Goal: Information Seeking & Learning: Learn about a topic

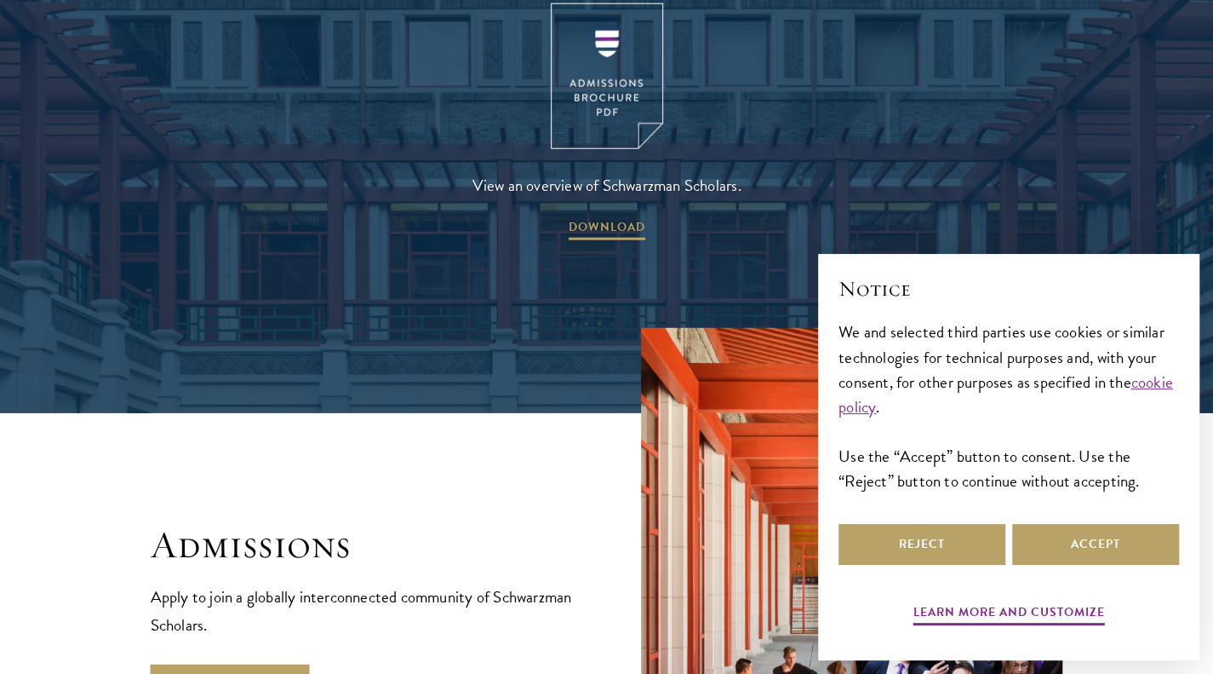
scroll to position [2980, 0]
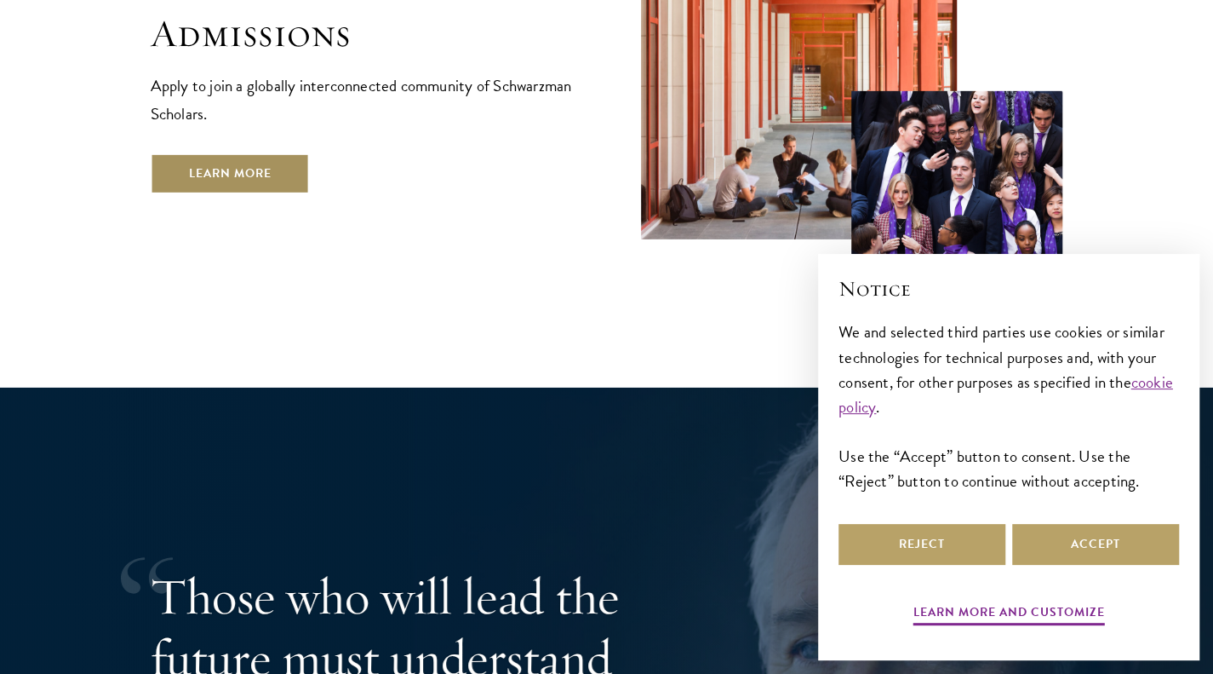
click at [244, 153] on link "Learn More" at bounding box center [230, 173] width 159 height 41
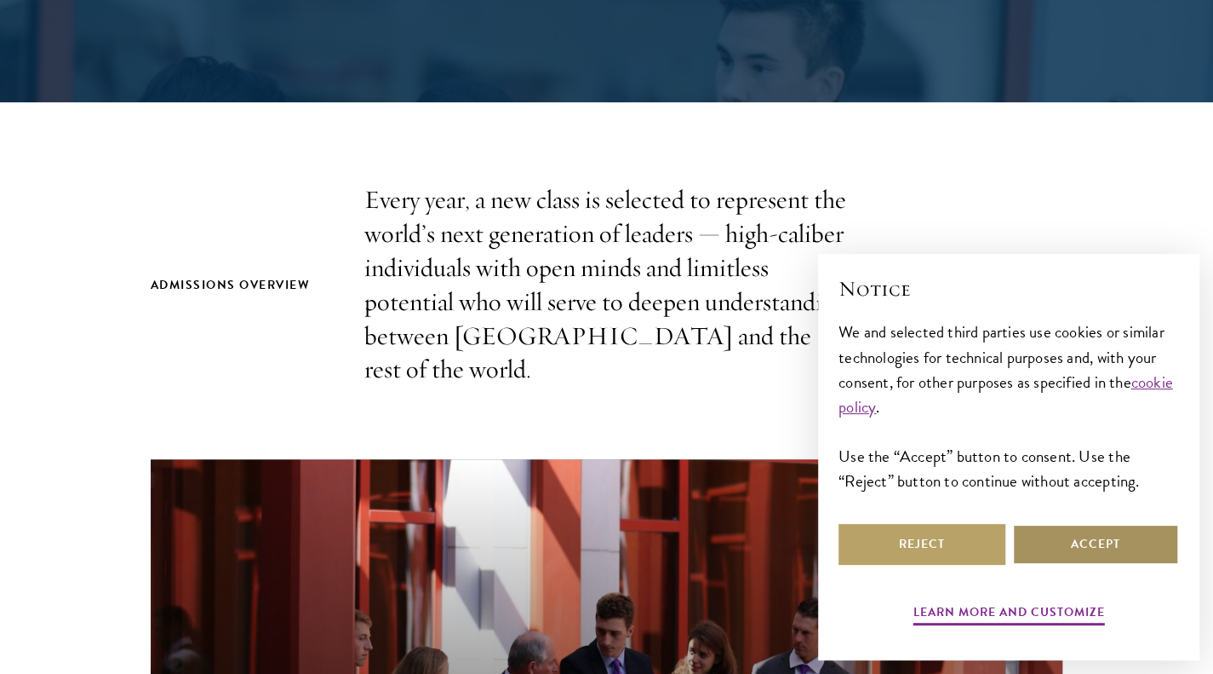
click at [1052, 542] on button "Accept" at bounding box center [1095, 544] width 167 height 41
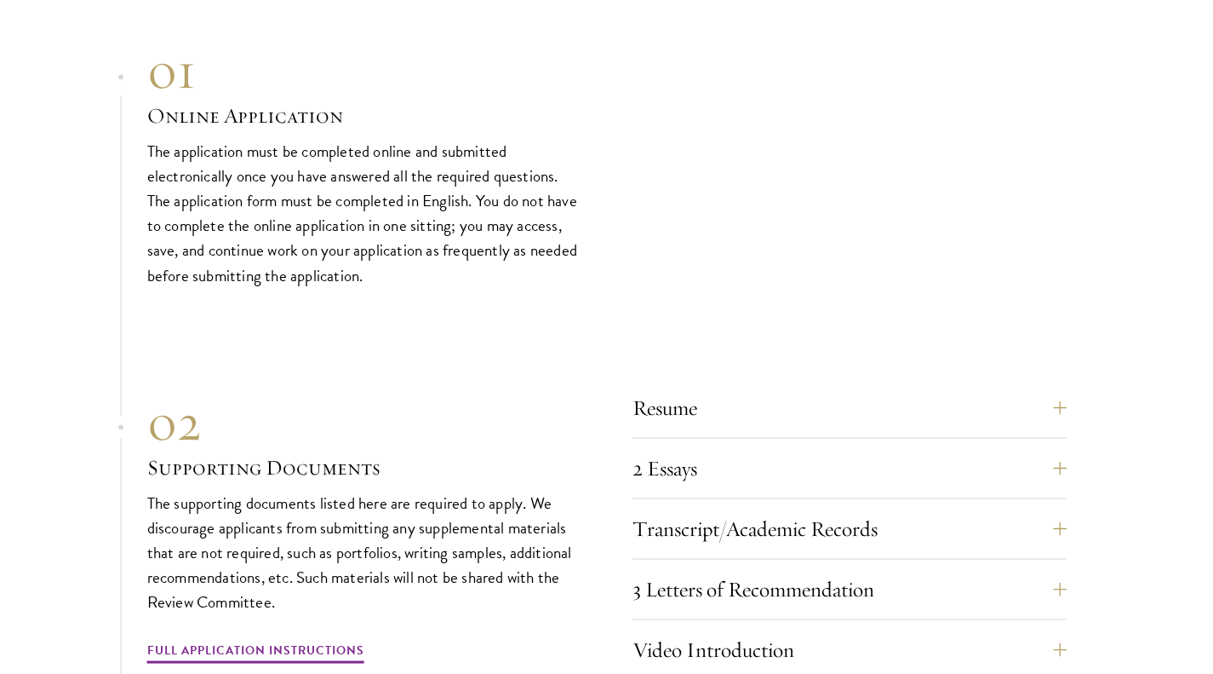
scroll to position [5194, 0]
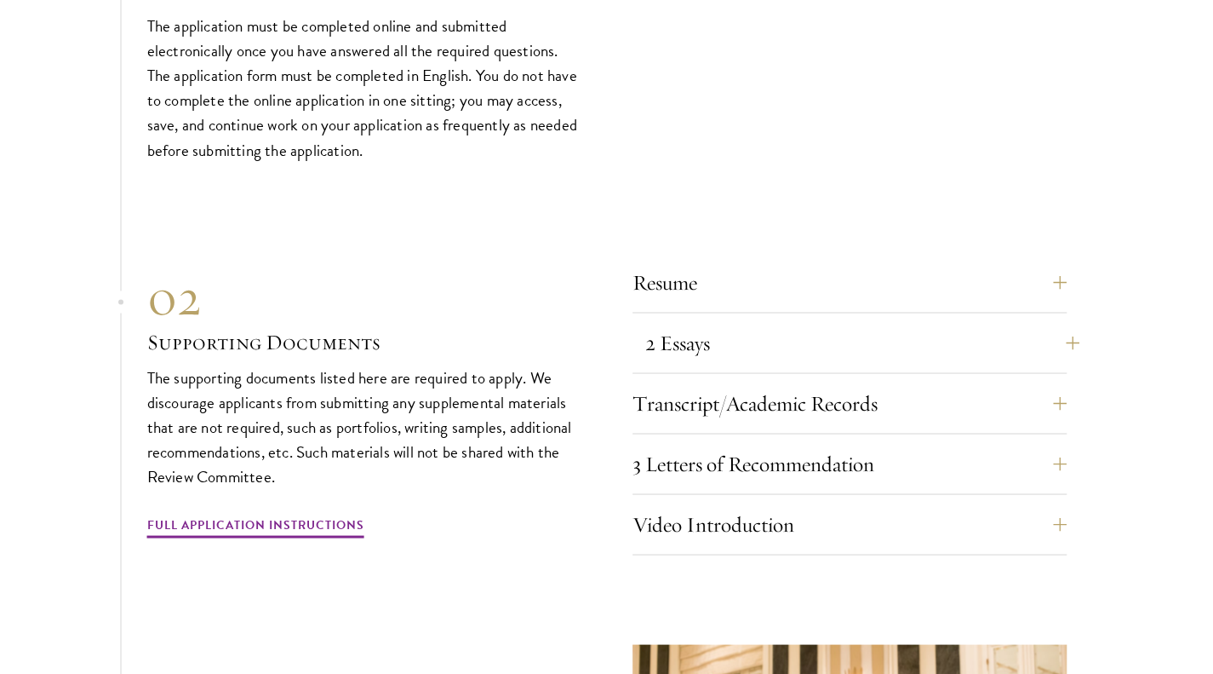
click at [639, 322] on div "2 Essays The two required essays are a Leadership Essay (750 words) and a State…" at bounding box center [850, 347] width 434 height 51
click at [654, 322] on button "2 Essays" at bounding box center [862, 342] width 434 height 41
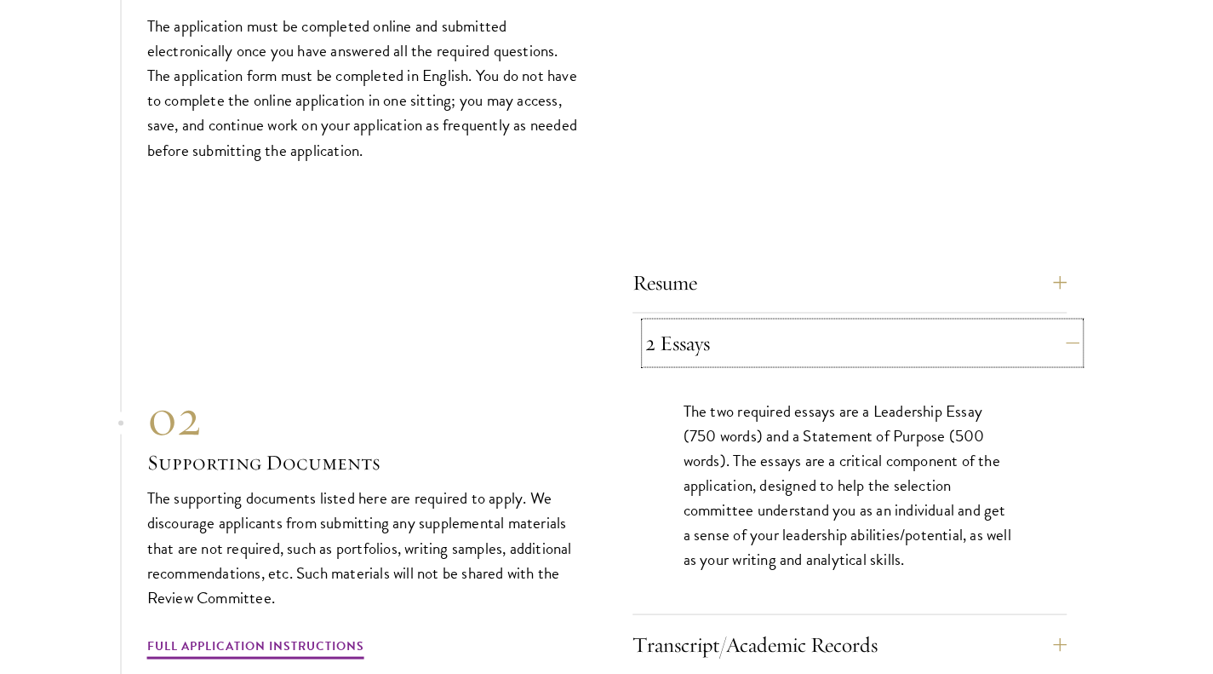
click at [678, 322] on button "2 Essays" at bounding box center [862, 342] width 434 height 41
click at [685, 280] on div "Resume A current version of your resume or CV (maximum 2 pages). 2 Essays The t…" at bounding box center [850, 528] width 434 height 534
click at [691, 276] on div "Resume A current version of your resume or CV (maximum 2 pages). 2 Essays The t…" at bounding box center [850, 528] width 434 height 534
click at [697, 261] on button "Resume" at bounding box center [862, 281] width 434 height 41
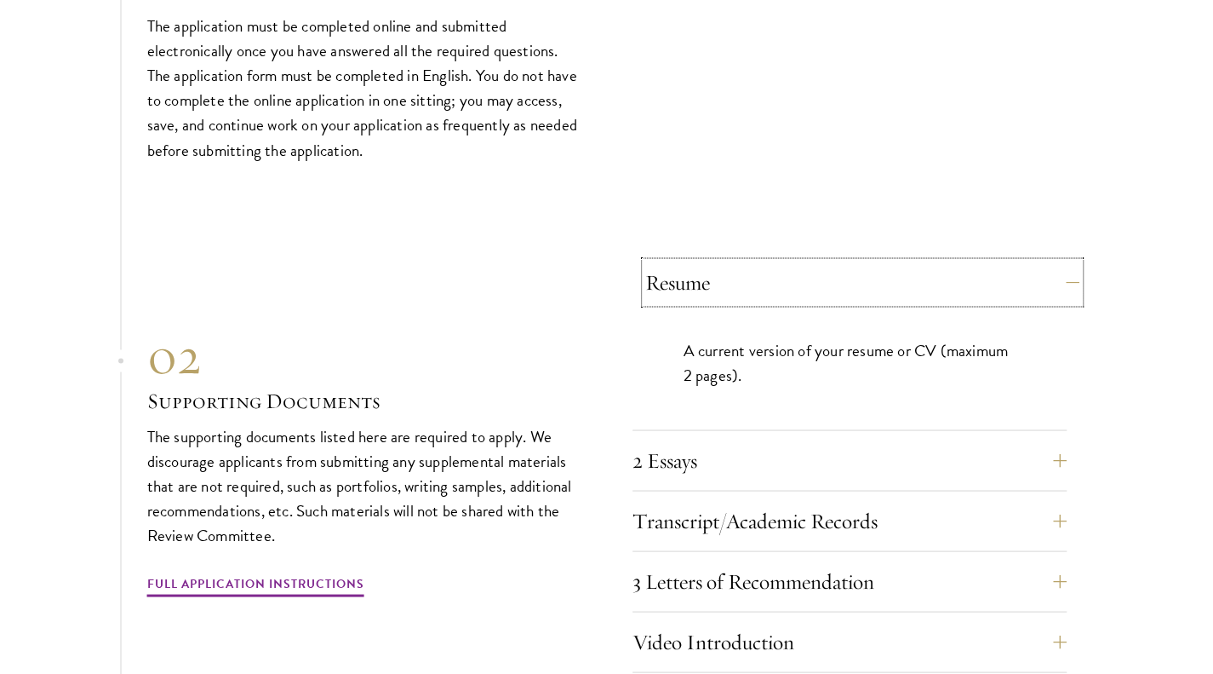
click at [697, 261] on button "Resume" at bounding box center [862, 281] width 434 height 41
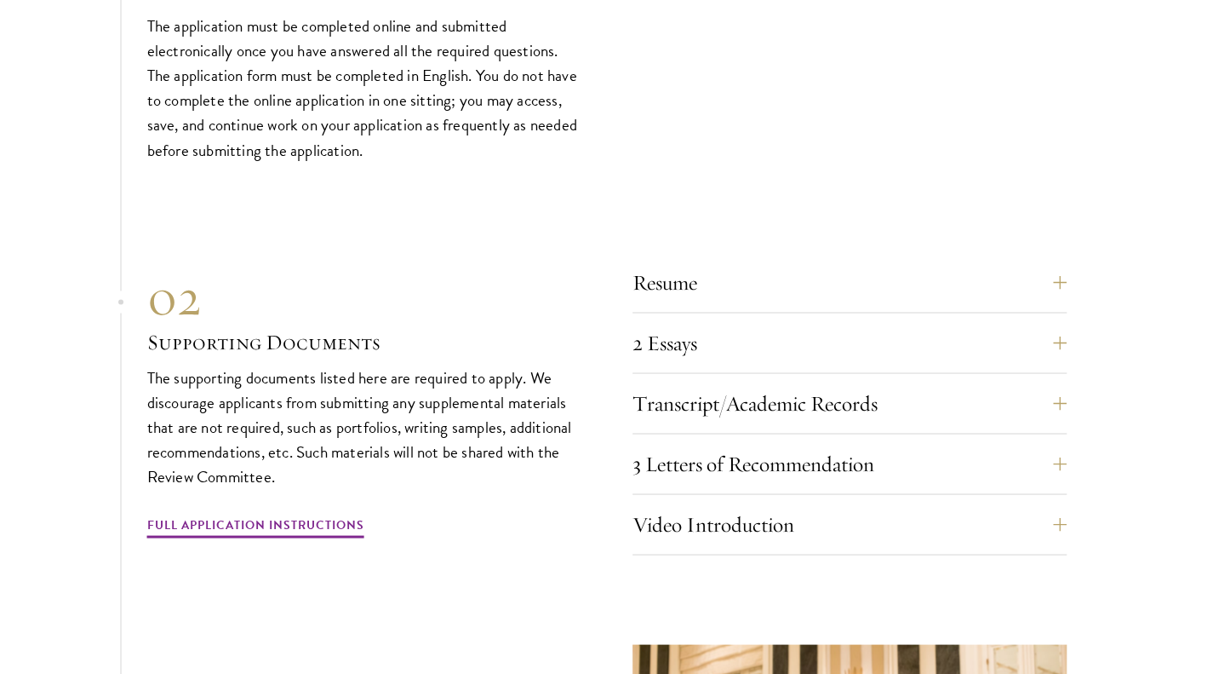
click at [700, 335] on div "2 Essays The two required essays are a Leadership Essay (750 words) and a State…" at bounding box center [850, 347] width 434 height 51
click at [700, 322] on button "2 Essays" at bounding box center [862, 342] width 434 height 41
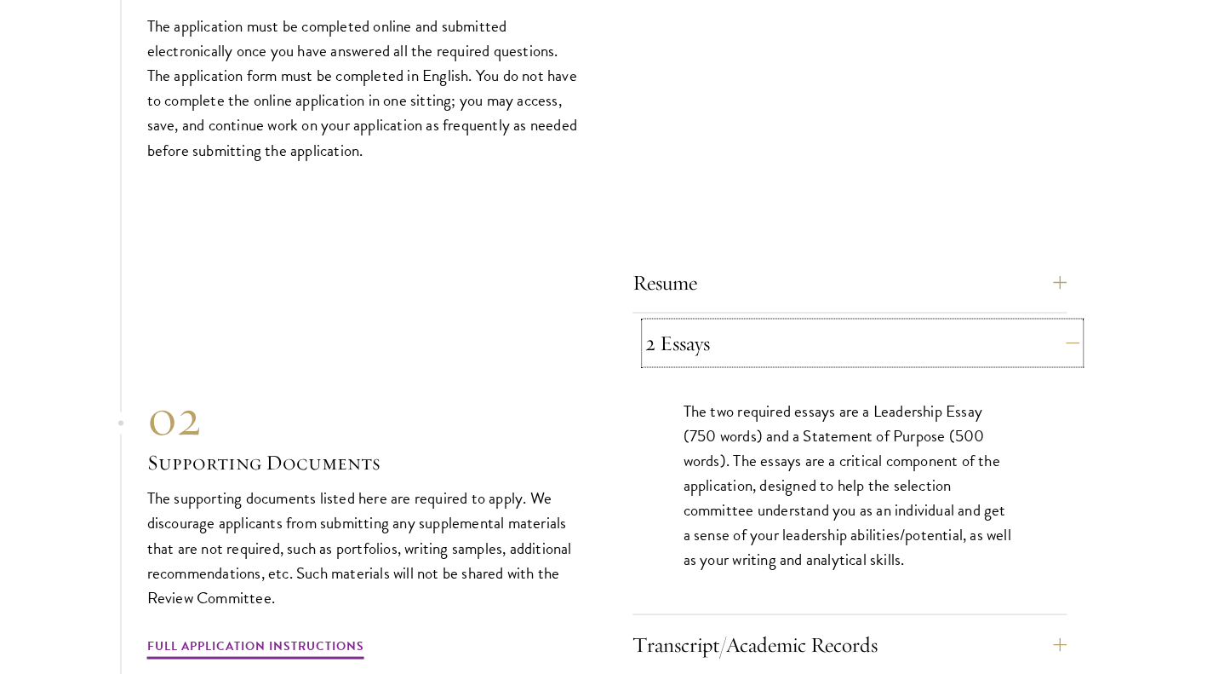
click at [700, 322] on button "2 Essays" at bounding box center [862, 342] width 434 height 41
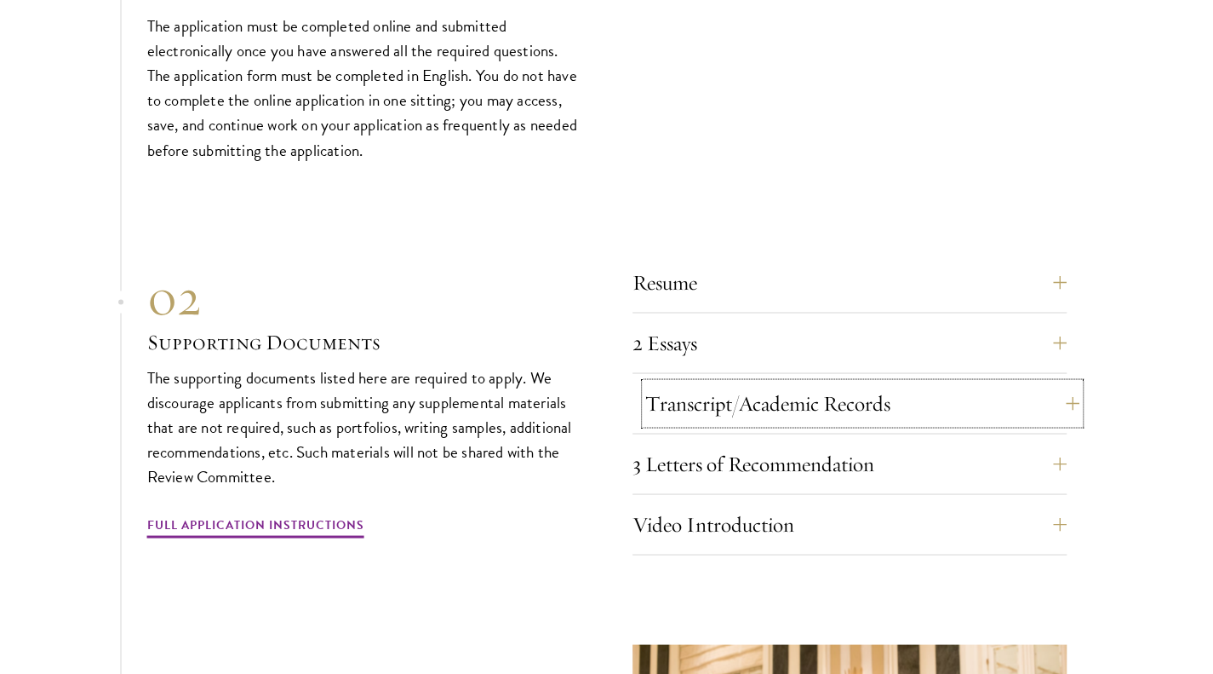
click at [707, 382] on button "Transcript/Academic Records" at bounding box center [862, 402] width 434 height 41
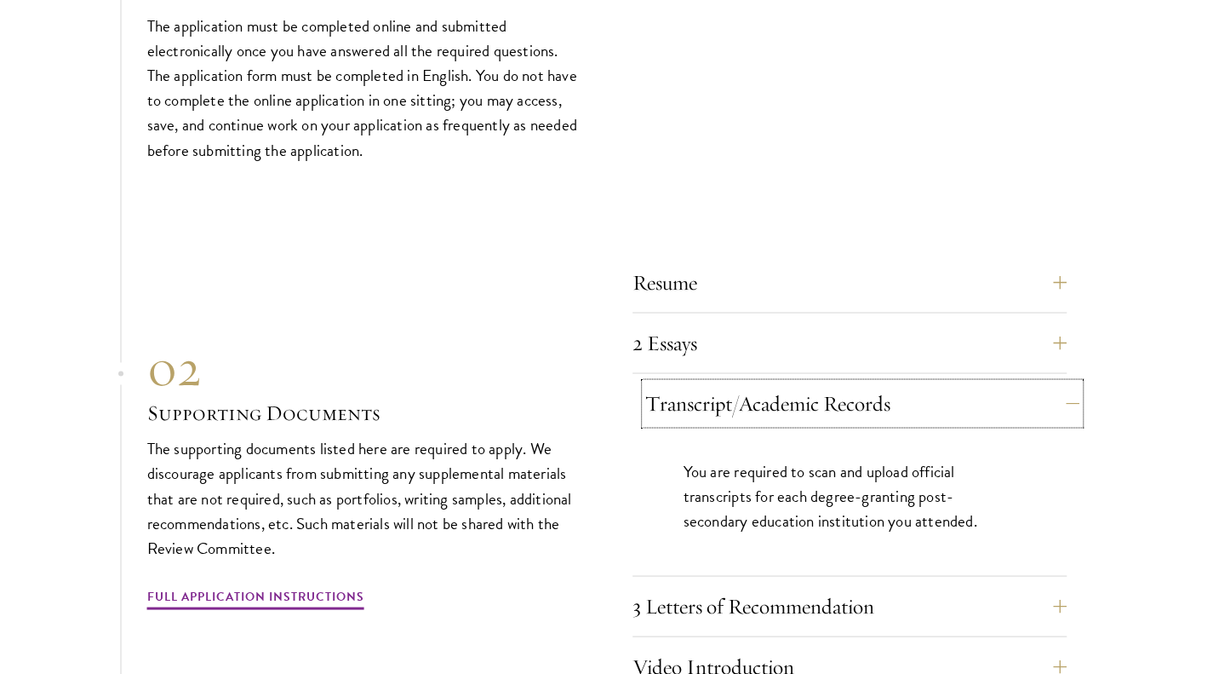
click at [707, 382] on button "Transcript/Academic Records" at bounding box center [862, 402] width 434 height 41
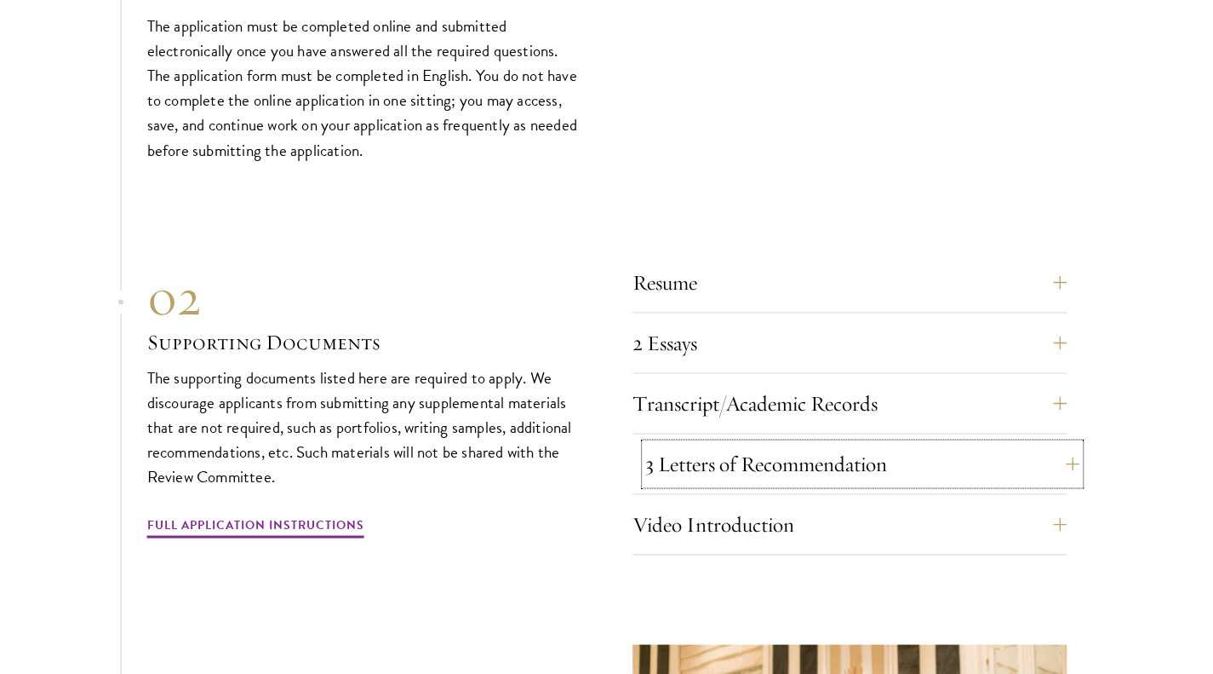
click at [718, 443] on button "3 Letters of Recommendation" at bounding box center [862, 463] width 434 height 41
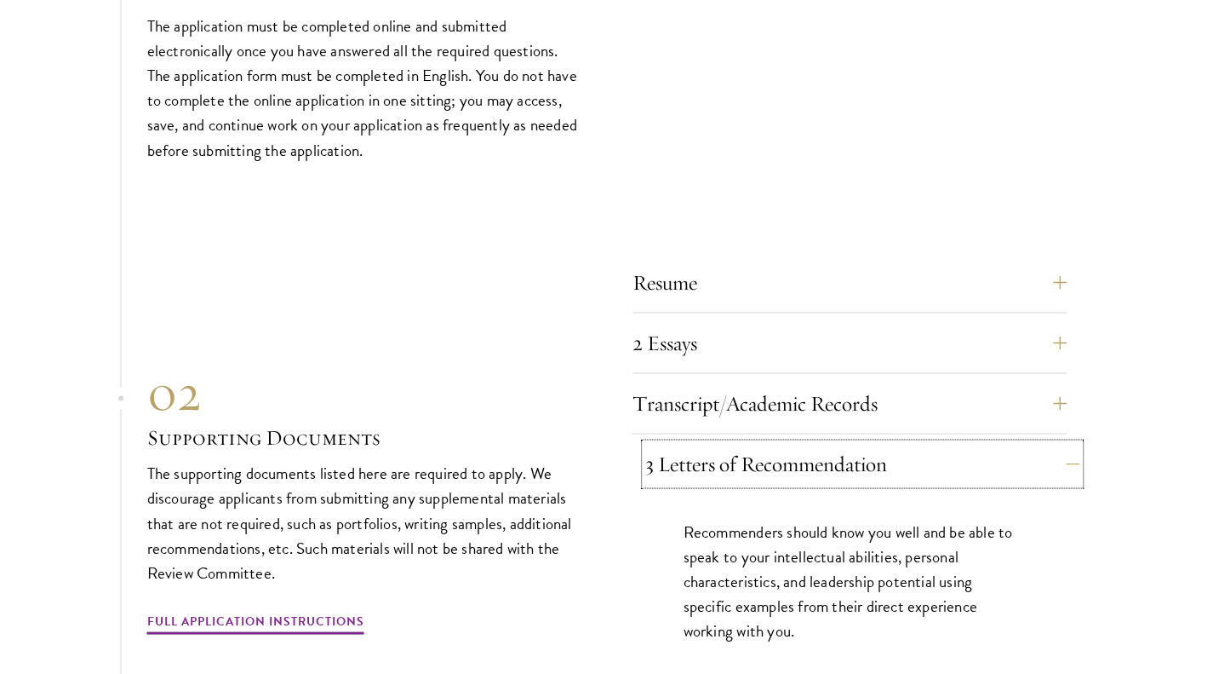
click at [719, 443] on button "3 Letters of Recommendation" at bounding box center [862, 463] width 434 height 41
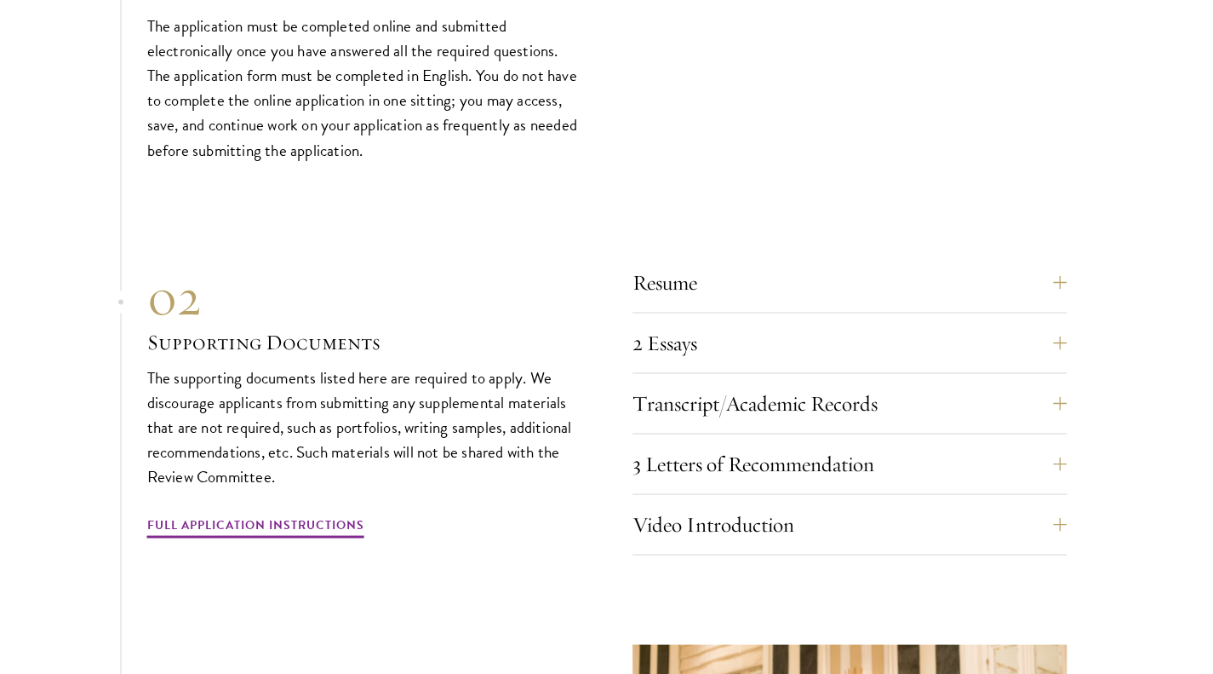
click at [727, 516] on div "Video Introduction Provide a short video self-introduction of no more than 1 mi…" at bounding box center [850, 528] width 434 height 51
click at [727, 503] on button "Video Introduction" at bounding box center [862, 523] width 434 height 41
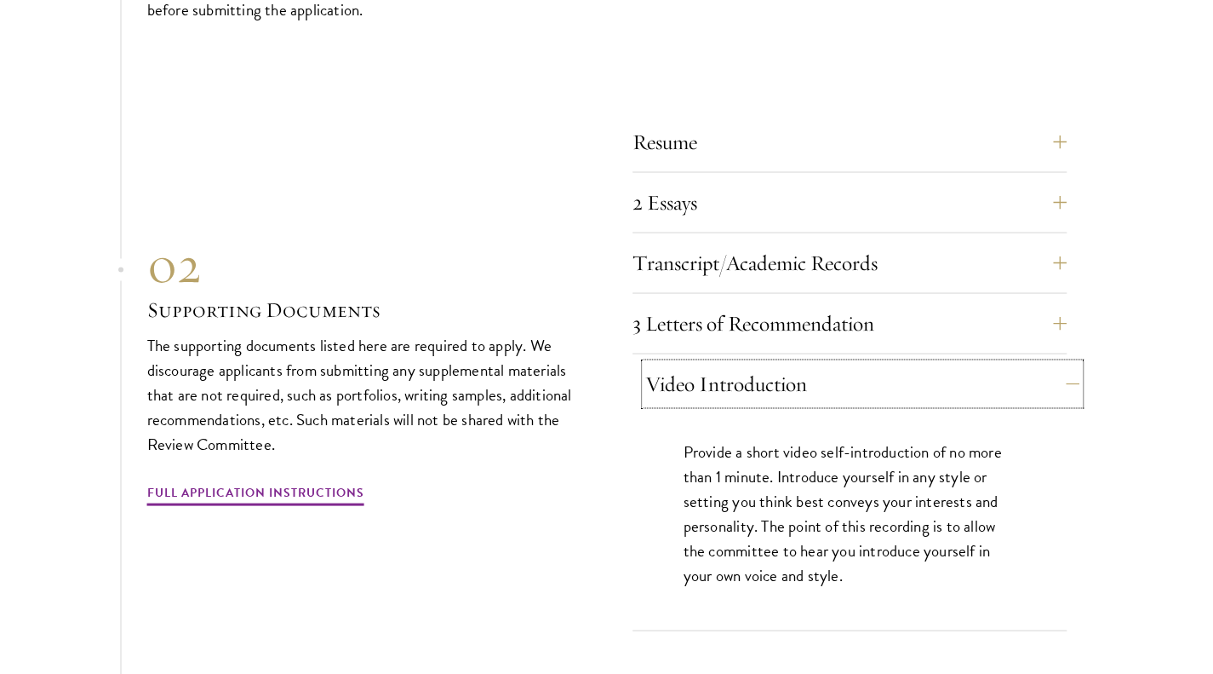
scroll to position [5449, 0]
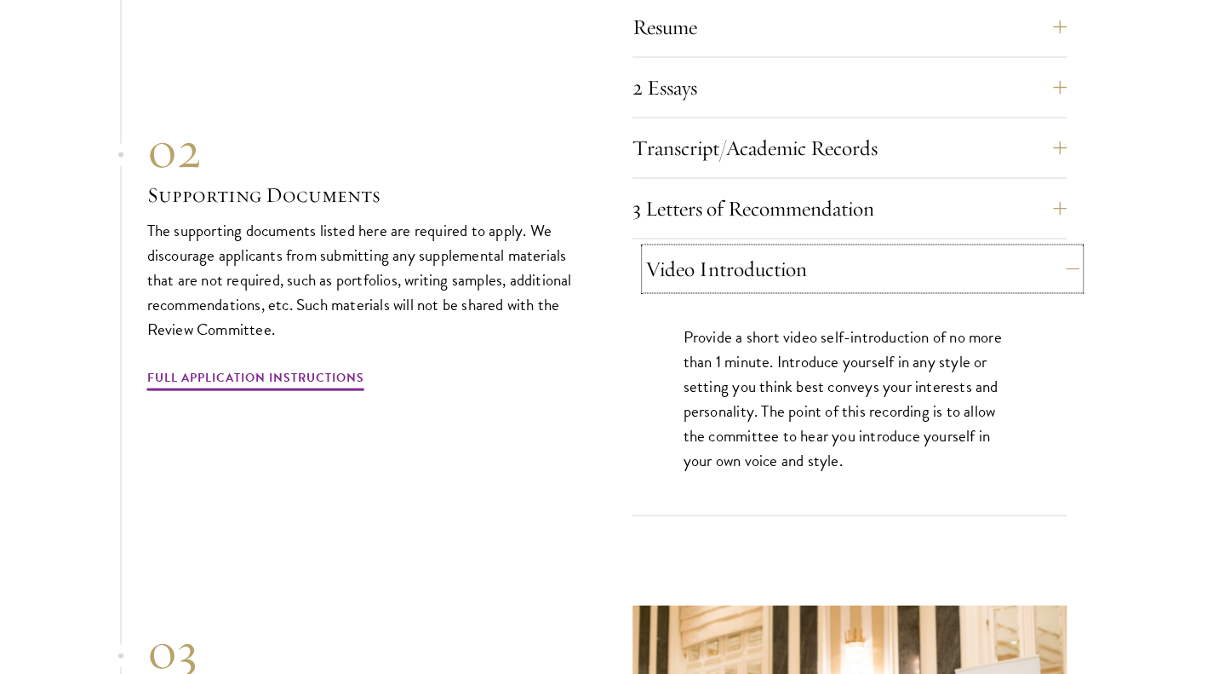
click at [800, 248] on button "Video Introduction" at bounding box center [862, 268] width 434 height 41
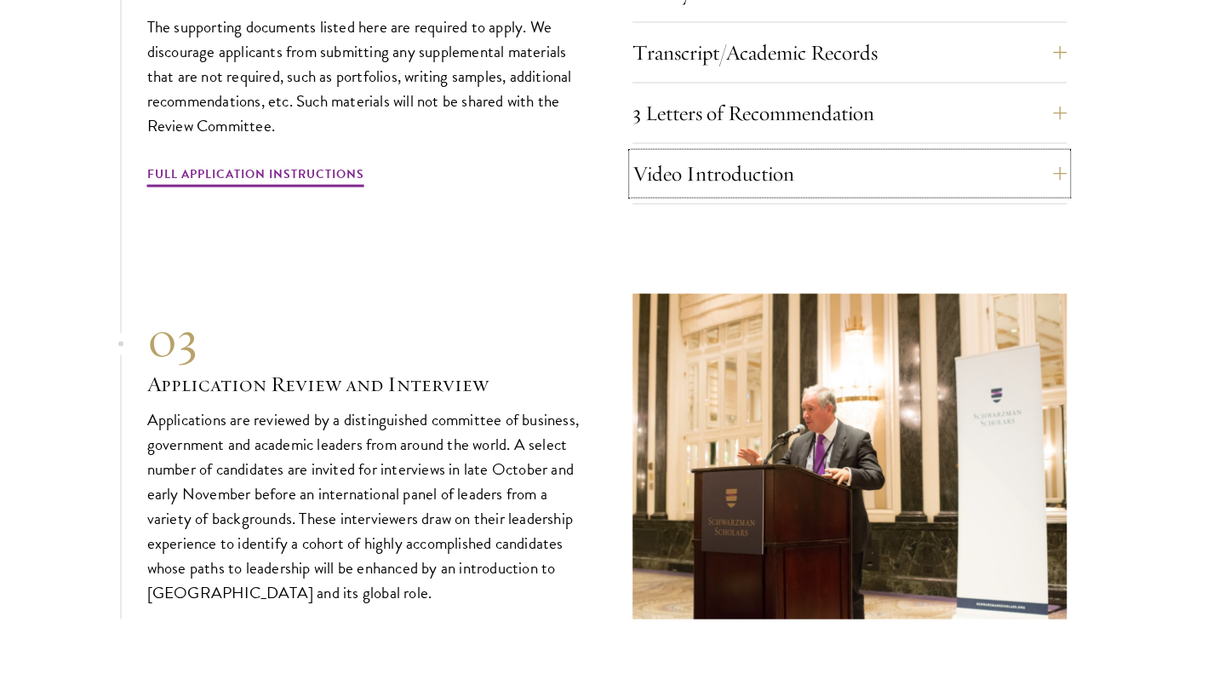
scroll to position [5705, 0]
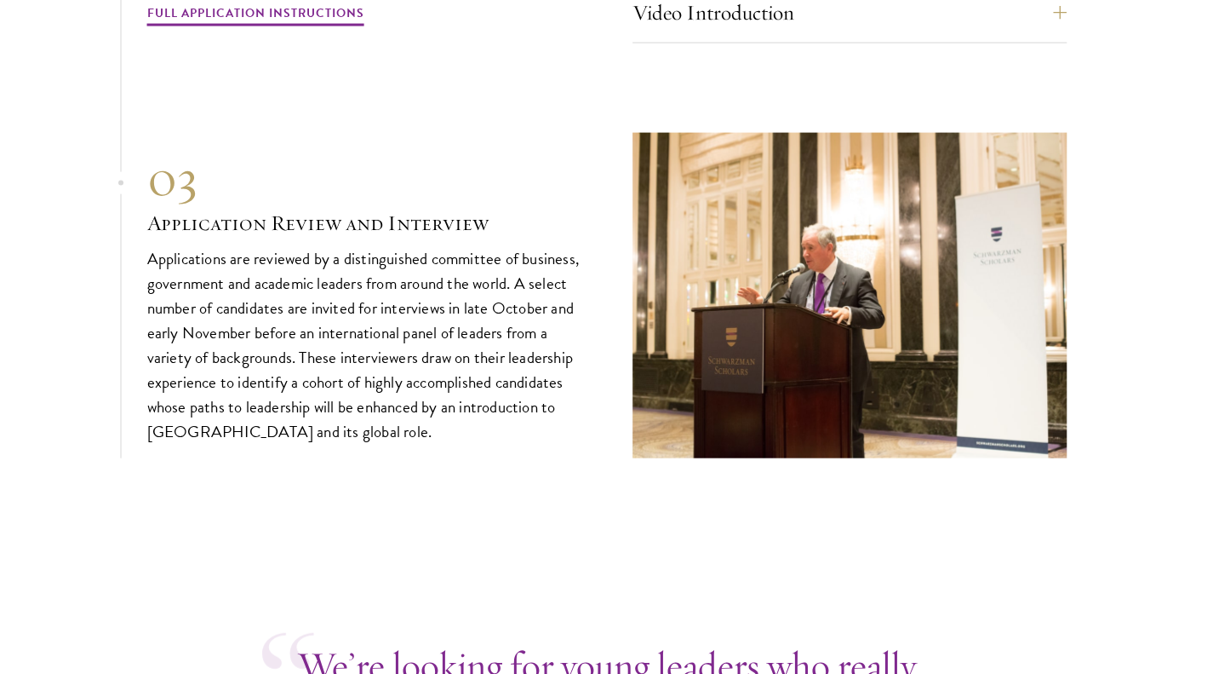
click at [438, 318] on p "Applications are reviewed by a distinguished committee of business, government …" at bounding box center [364, 345] width 434 height 198
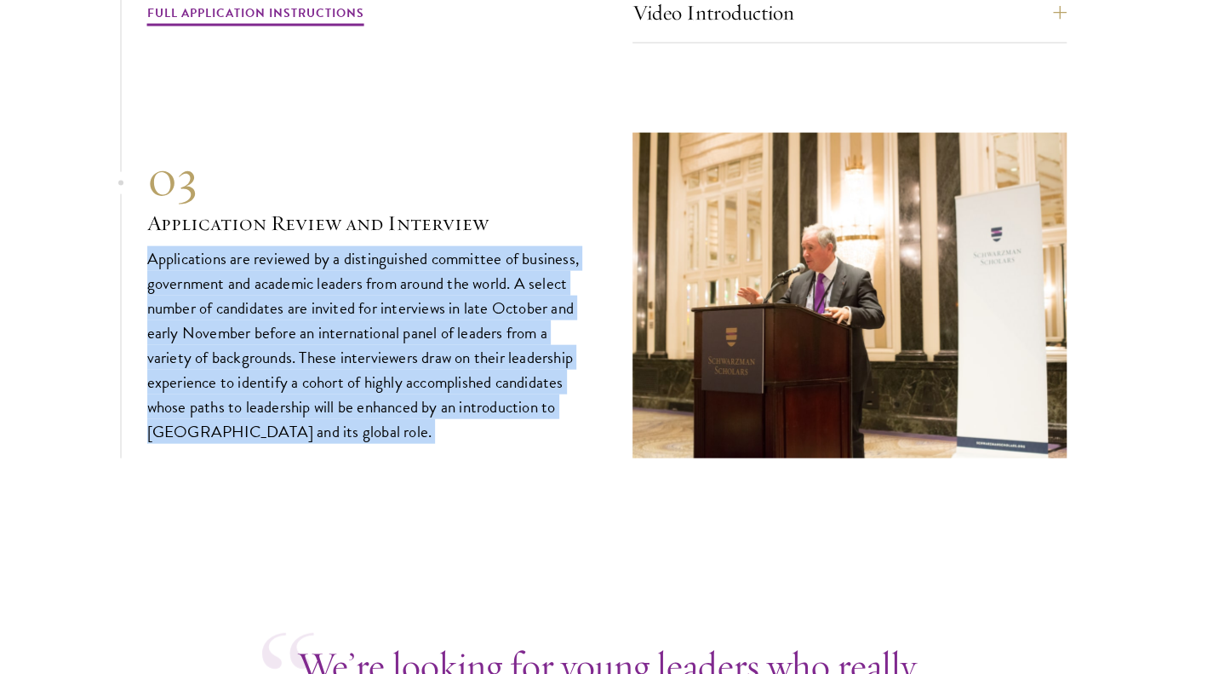
click at [434, 302] on p "Applications are reviewed by a distinguished committee of business, government …" at bounding box center [364, 345] width 434 height 198
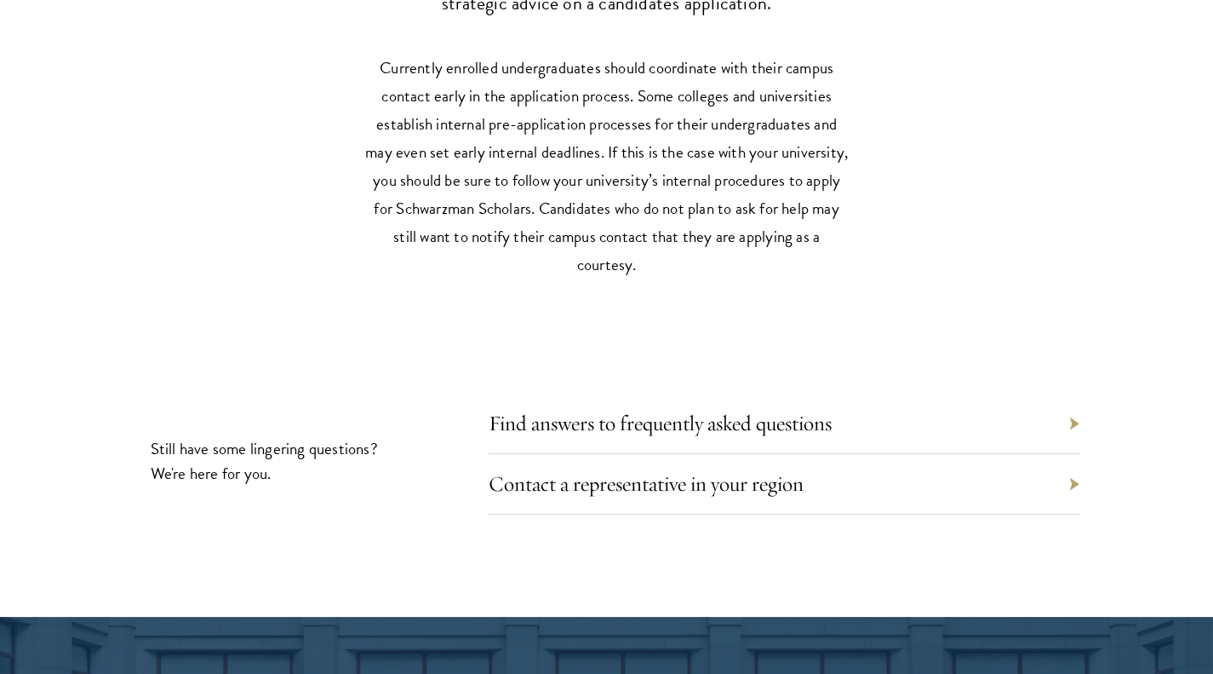
scroll to position [7578, 0]
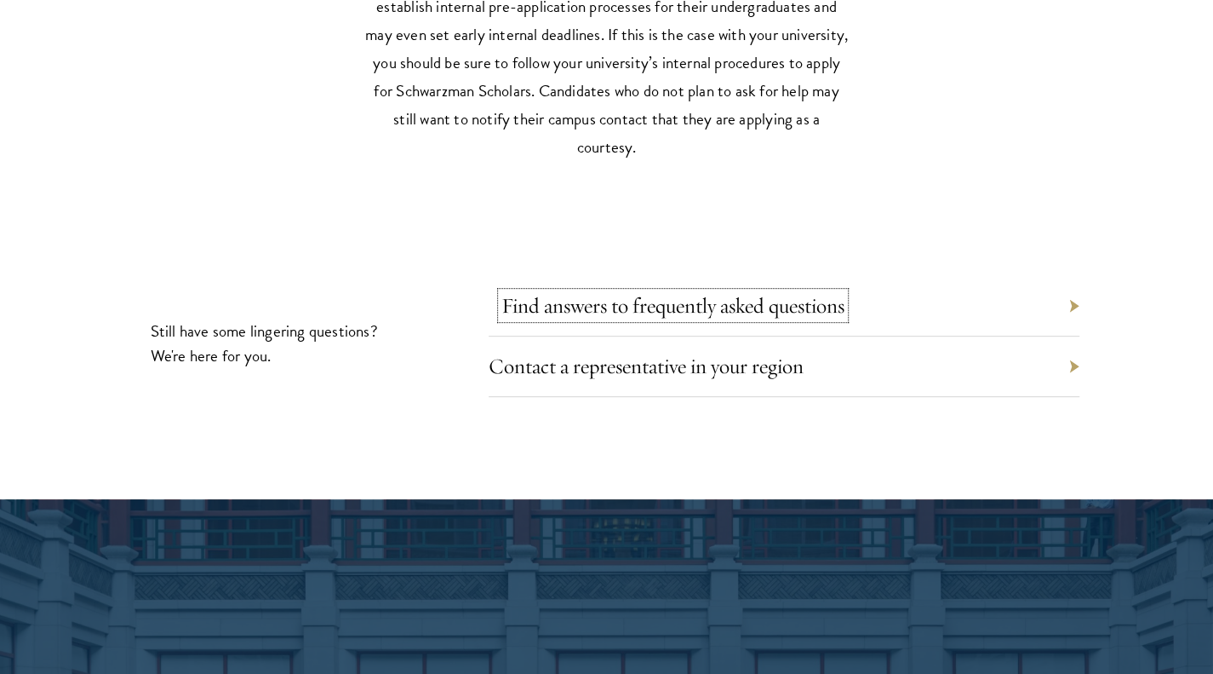
click at [691, 292] on link "Find answers to frequently asked questions" at bounding box center [673, 305] width 343 height 26
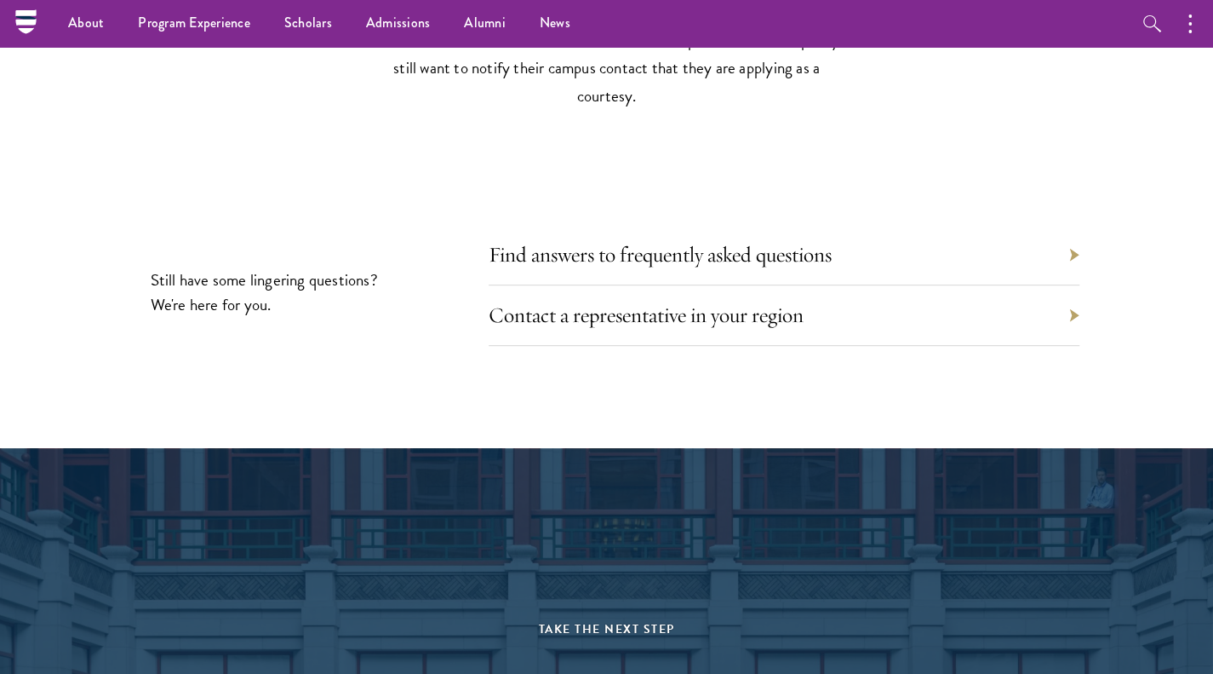
scroll to position [7342, 0]
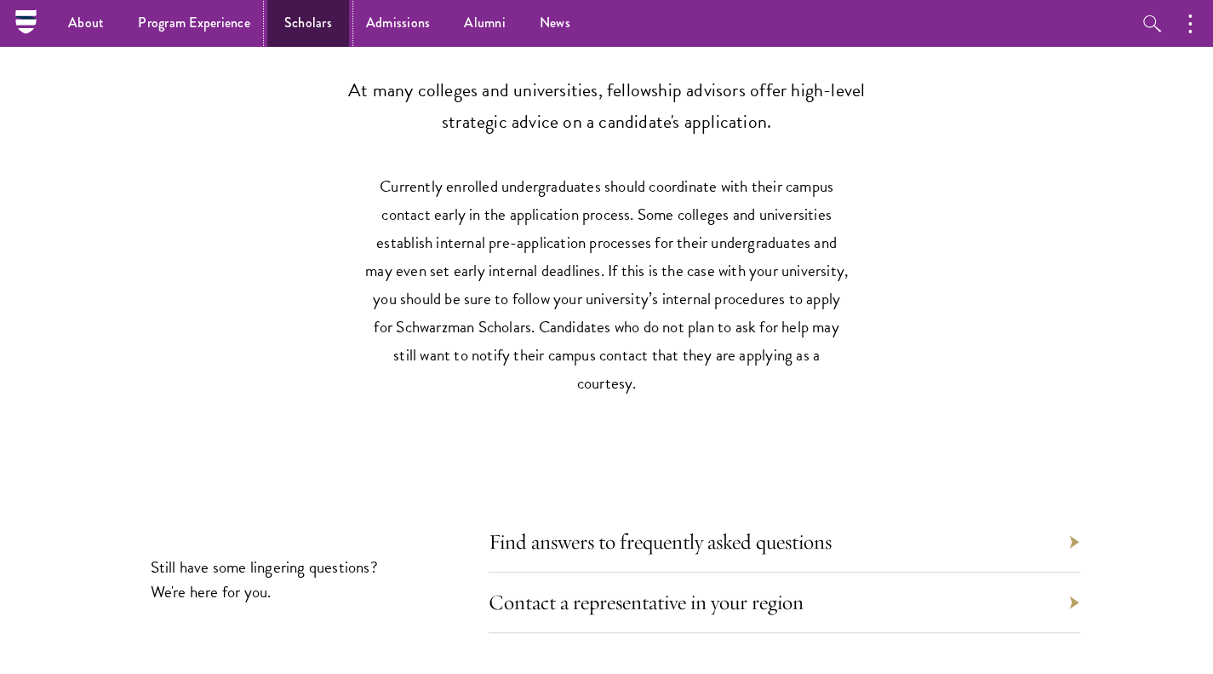
click at [287, 20] on link "Scholars" at bounding box center [308, 23] width 82 height 47
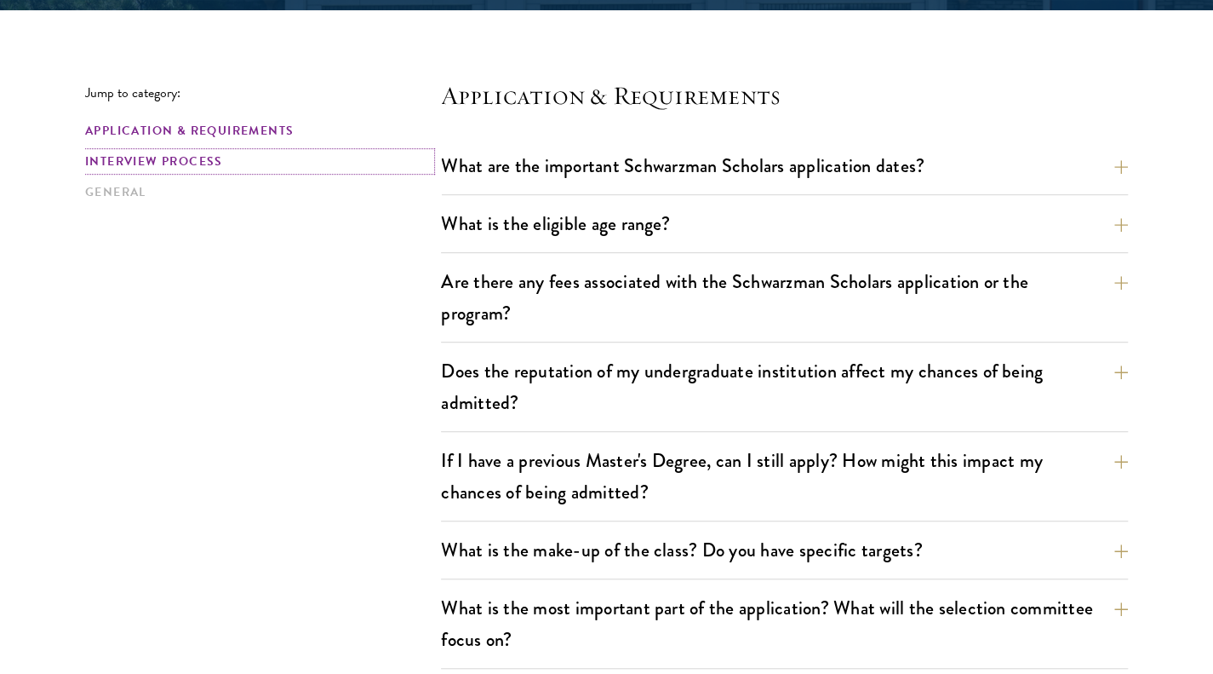
click at [140, 165] on link "Interview Process" at bounding box center [258, 161] width 346 height 18
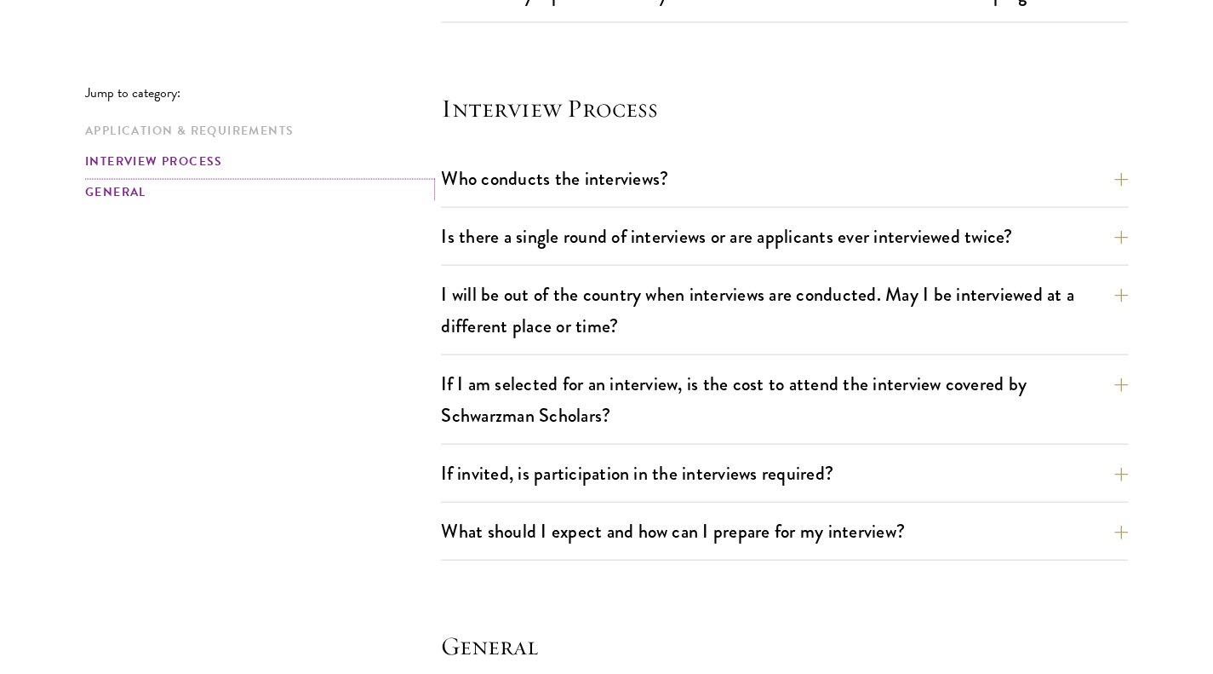
click at [138, 191] on link "General" at bounding box center [258, 192] width 346 height 18
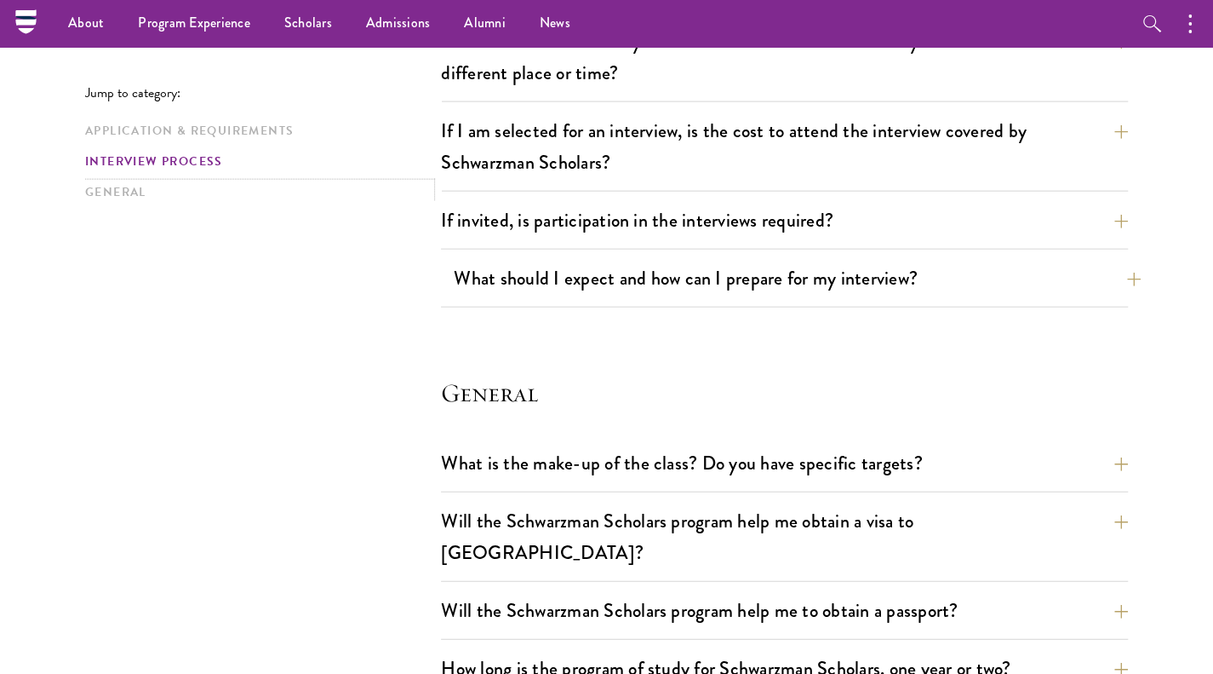
scroll to position [2003, 0]
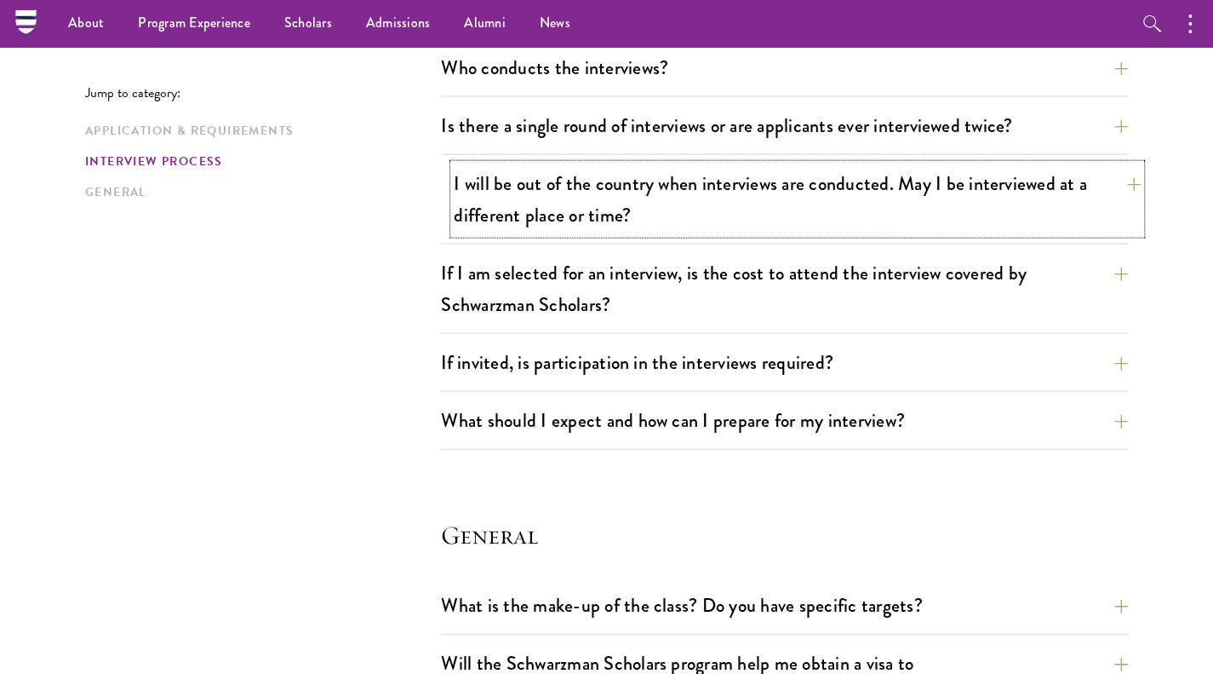
click at [650, 188] on button "I will be out of the country when interviews are conducted. May I be interviewe…" at bounding box center [797, 199] width 687 height 70
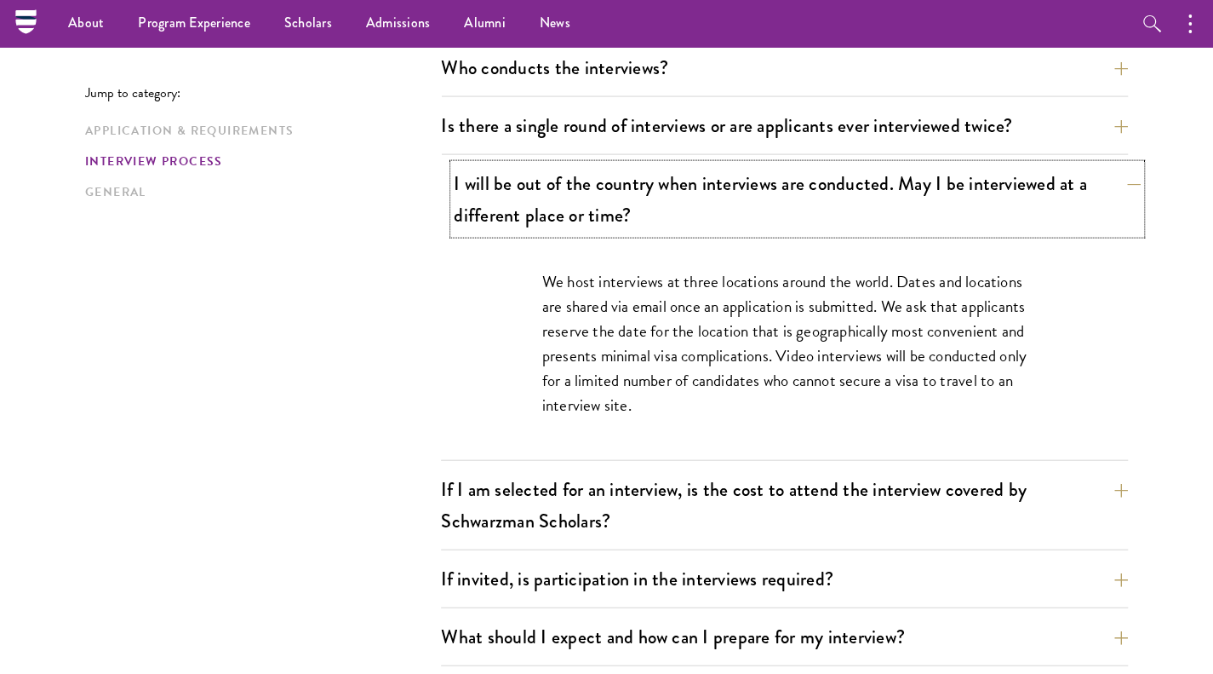
click at [633, 185] on button "I will be out of the country when interviews are conducted. May I be interviewe…" at bounding box center [797, 199] width 687 height 70
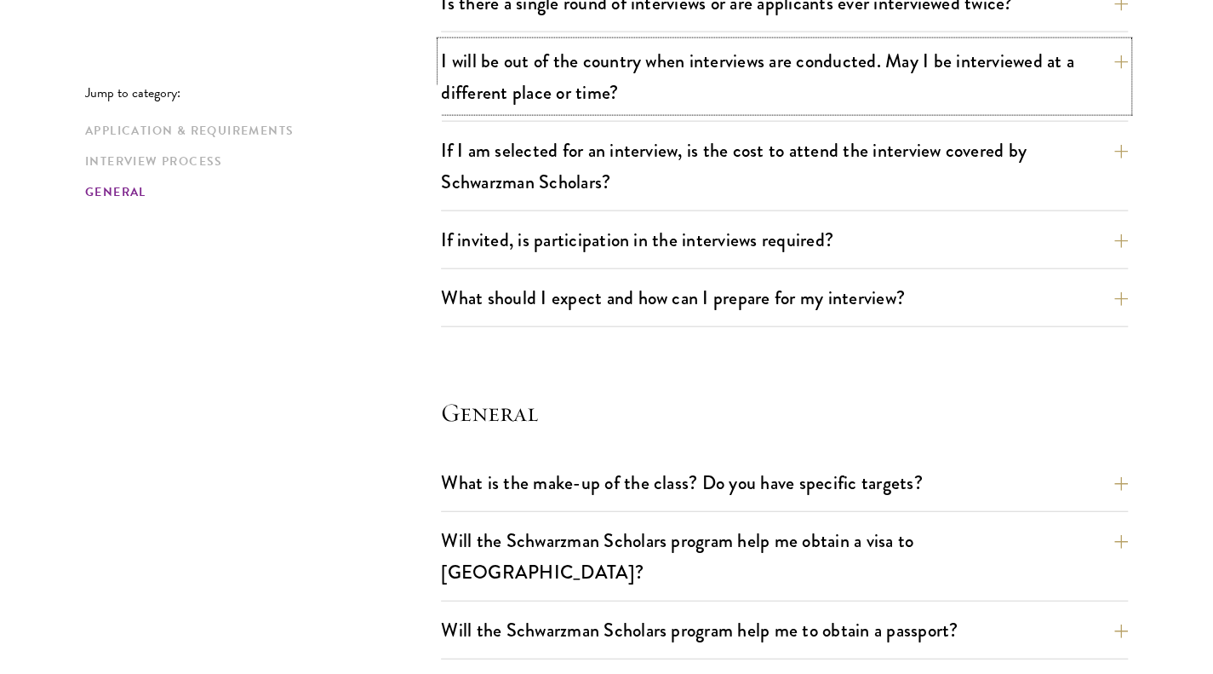
scroll to position [2173, 0]
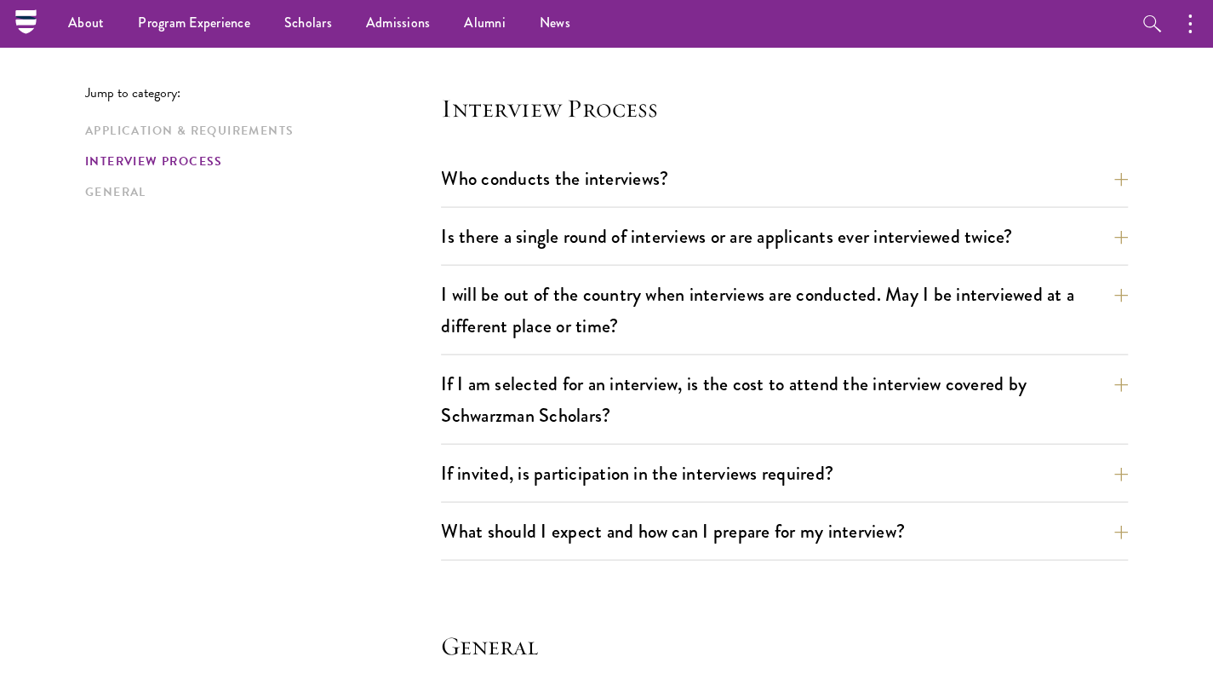
scroll to position [426, 0]
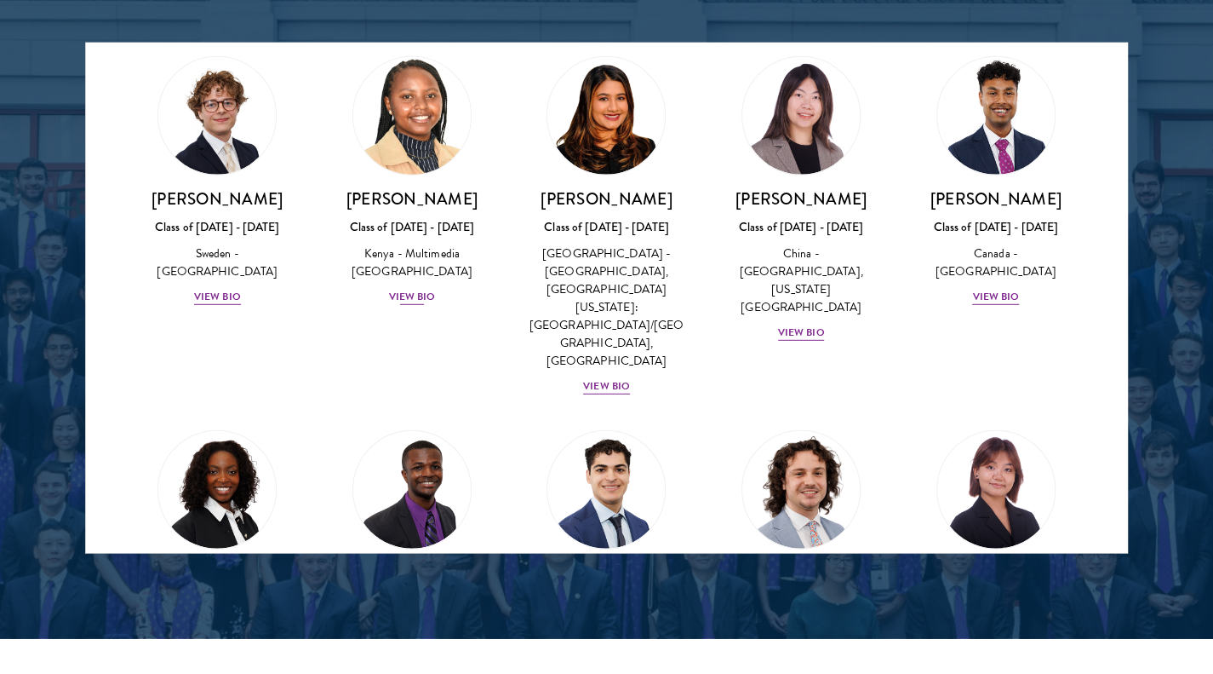
scroll to position [2469, 0]
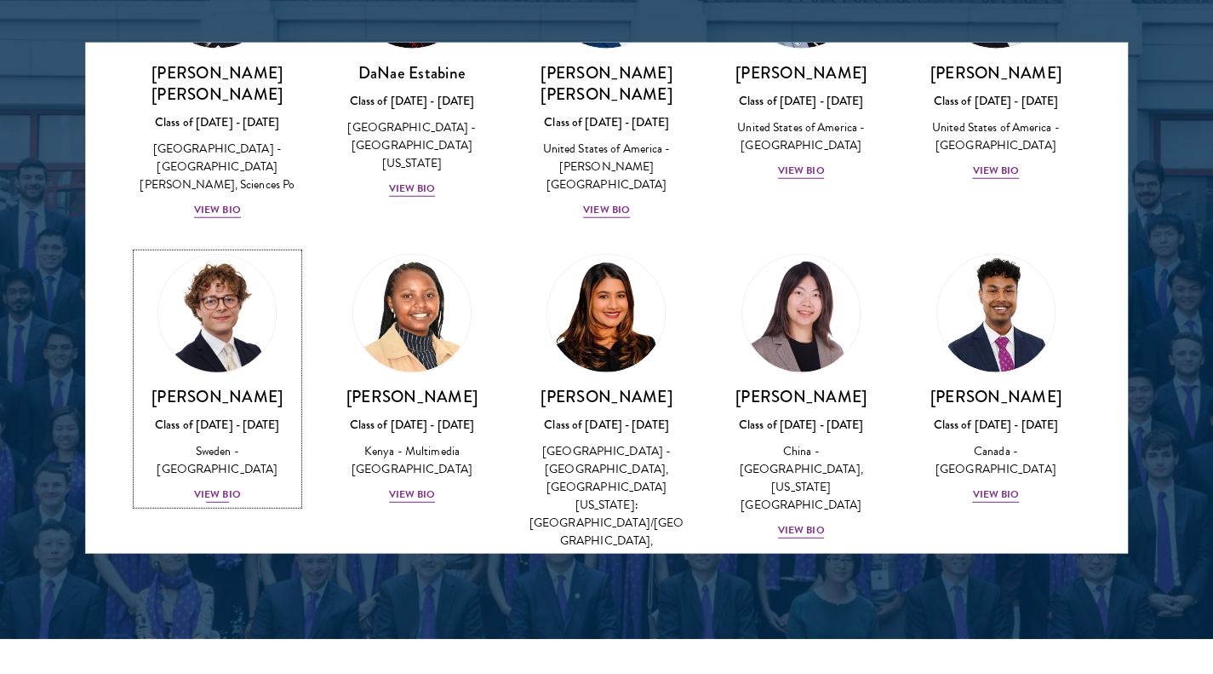
click at [208, 249] on img at bounding box center [216, 313] width 129 height 129
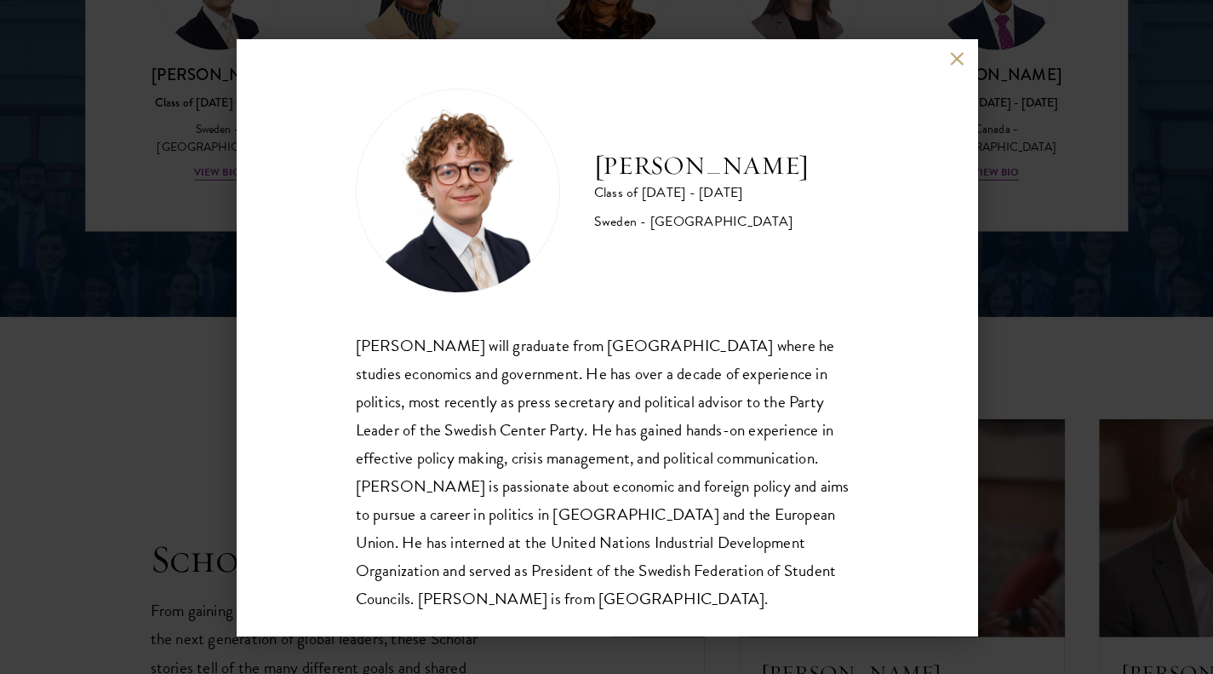
scroll to position [2640, 0]
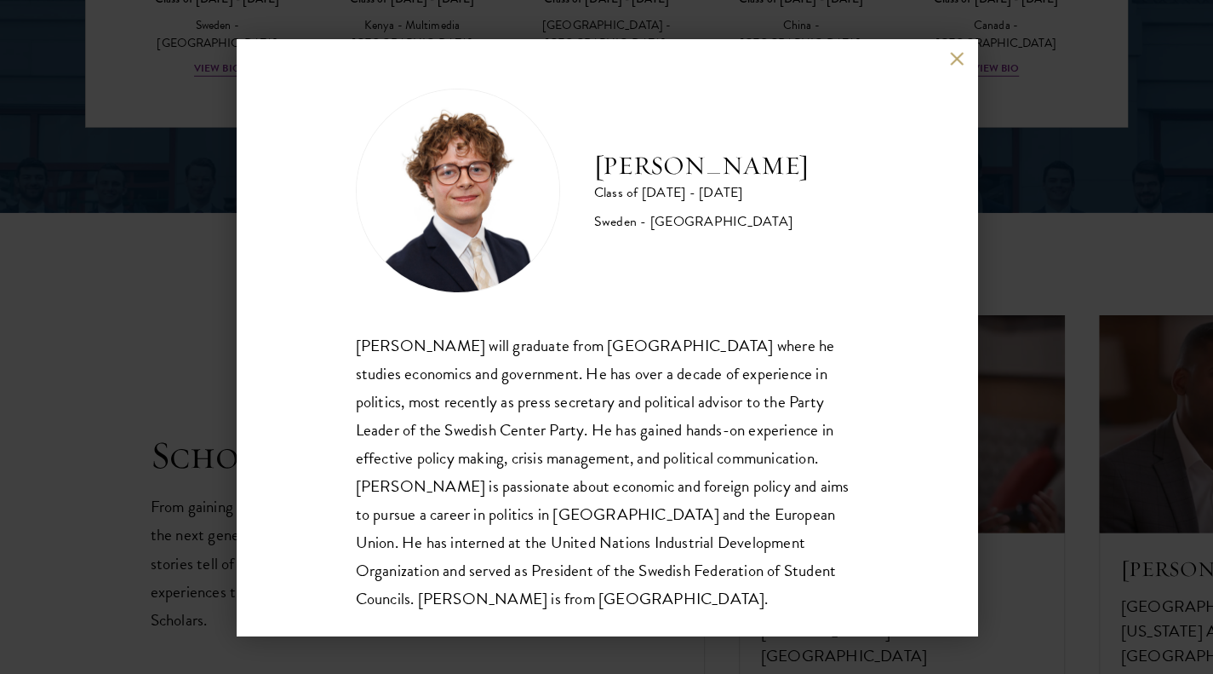
click at [199, 253] on div "[PERSON_NAME] Class of [DATE] - [DATE] [GEOGRAPHIC_DATA] - [GEOGRAPHIC_DATA] [P…" at bounding box center [606, 337] width 1213 height 674
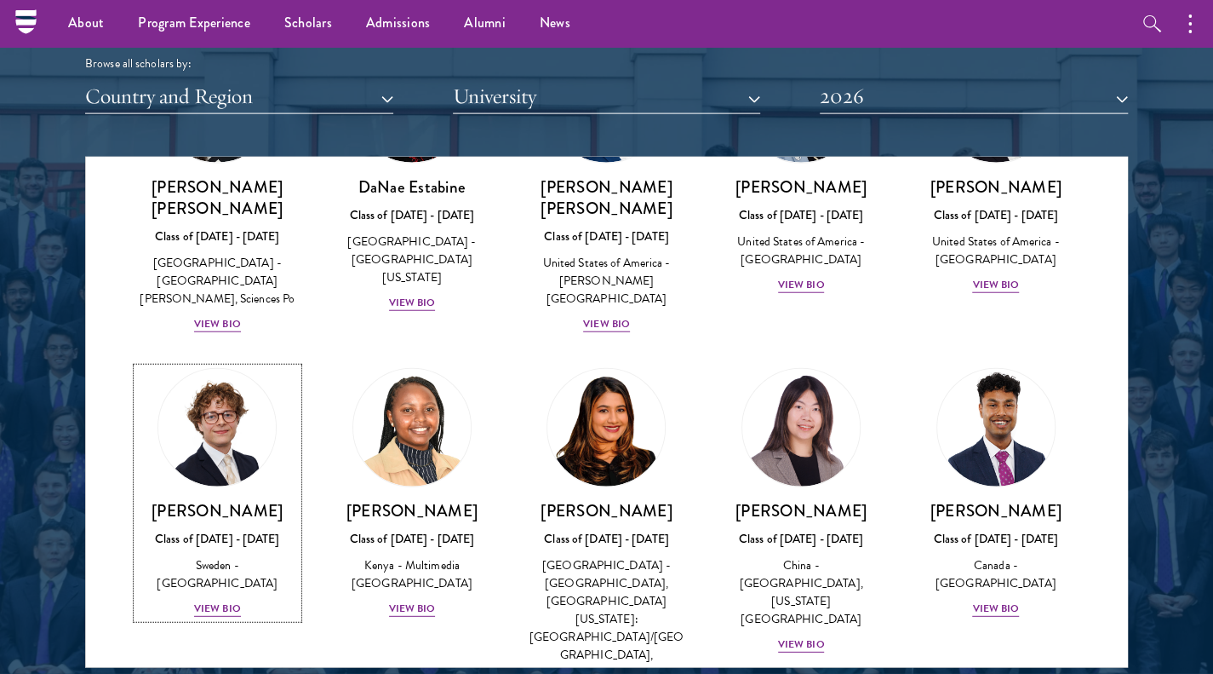
scroll to position [3917, 0]
